Goal: Information Seeking & Learning: Learn about a topic

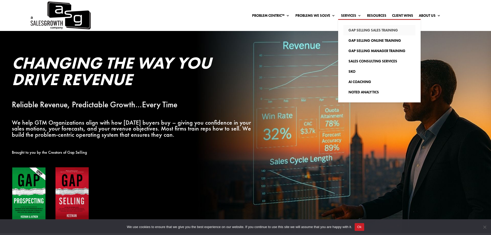
click at [365, 29] on link "Gap Selling Sales Training" at bounding box center [379, 30] width 72 height 10
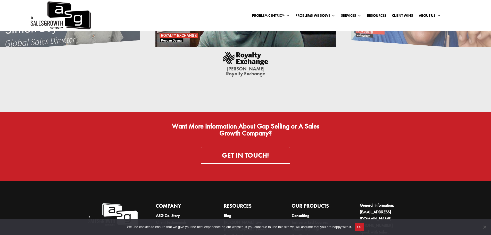
scroll to position [1626, 0]
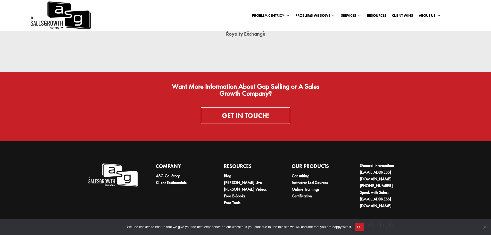
click at [320, 182] on li "Instructor Led Courses" at bounding box center [317, 182] width 50 height 7
click at [326, 180] on link "Instructor Led Courses" at bounding box center [310, 182] width 36 height 5
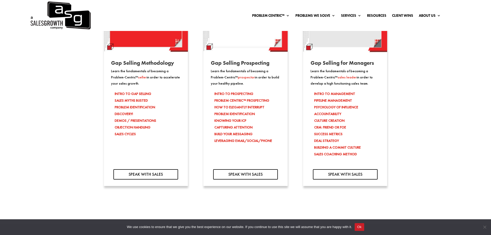
scroll to position [516, 0]
